Goal: Entertainment & Leisure: Consume media (video, audio)

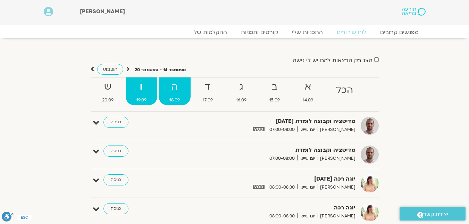
click at [177, 98] on span "18.09" at bounding box center [175, 100] width 32 height 7
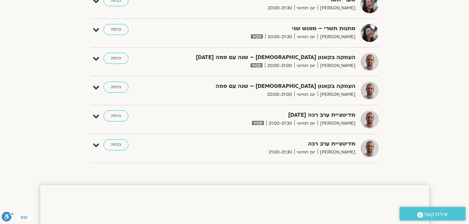
scroll to position [625, 0]
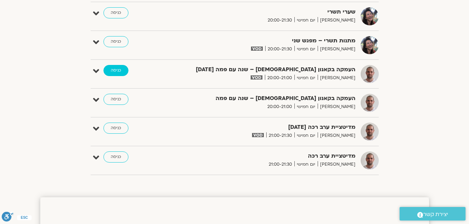
click at [121, 71] on link "כניסה" at bounding box center [115, 70] width 25 height 11
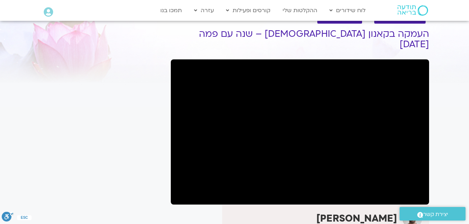
scroll to position [35, 0]
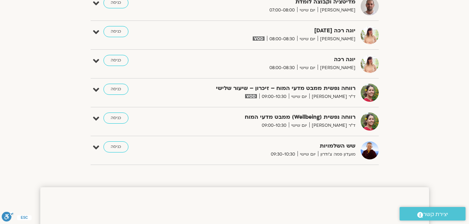
scroll to position [155, 0]
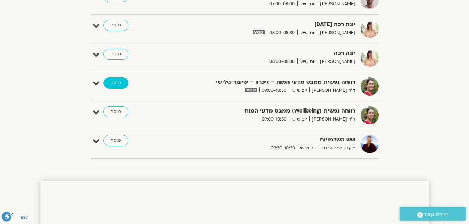
click at [122, 85] on link "כניסה" at bounding box center [115, 82] width 25 height 11
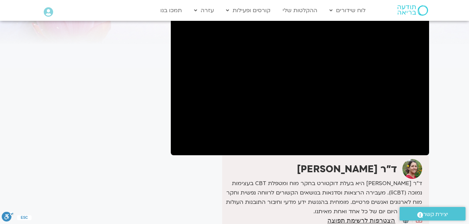
scroll to position [69, 0]
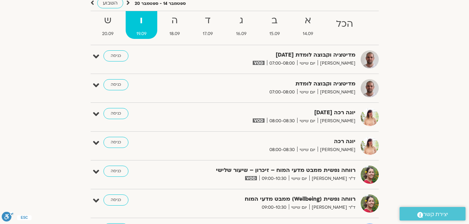
scroll to position [66, 0]
